Goal: Task Accomplishment & Management: Use online tool/utility

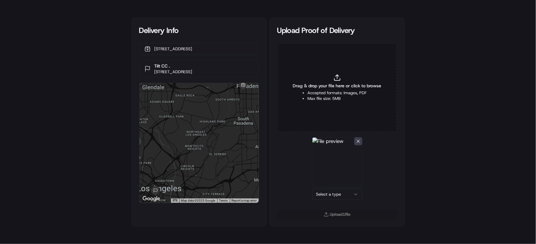
click at [330, 191] on html "Delivery Info [STREET_ADDRESS] Tilt CC . [STREET_ADDRESS] ← Move left → Move ri…" at bounding box center [268, 122] width 536 height 244
click at [334, 213] on button "Upload 1 file" at bounding box center [337, 214] width 120 height 9
